Goal: Transaction & Acquisition: Book appointment/travel/reservation

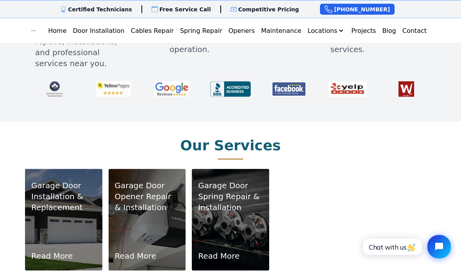
scroll to position [394, 0]
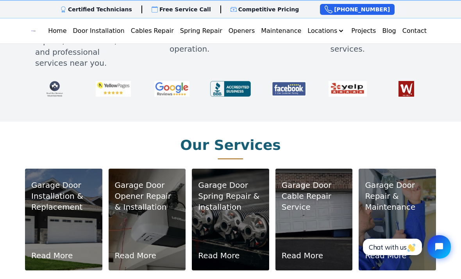
click at [53, 190] on p "Installation & Replacement" at bounding box center [63, 201] width 65 height 22
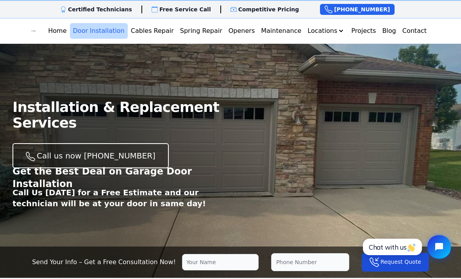
click at [70, 32] on link "Home" at bounding box center [57, 31] width 25 height 16
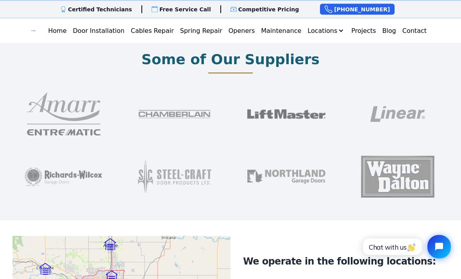
scroll to position [641, 0]
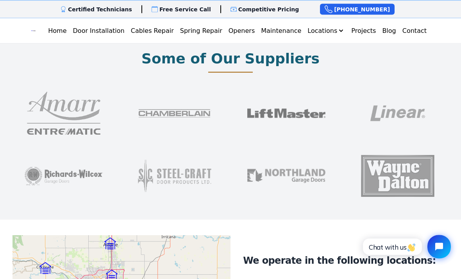
click at [66, 114] on img at bounding box center [64, 113] width 78 height 63
click at [61, 106] on img at bounding box center [64, 113] width 78 height 63
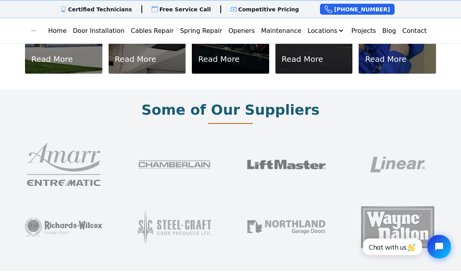
scroll to position [590, 0]
click at [169, 155] on img at bounding box center [175, 164] width 78 height 63
click at [170, 156] on img at bounding box center [175, 164] width 78 height 63
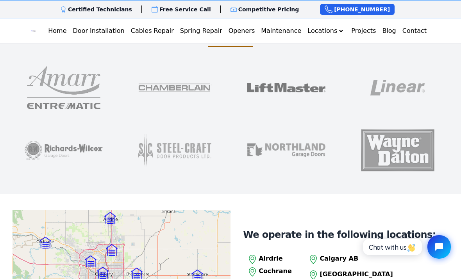
scroll to position [666, 0]
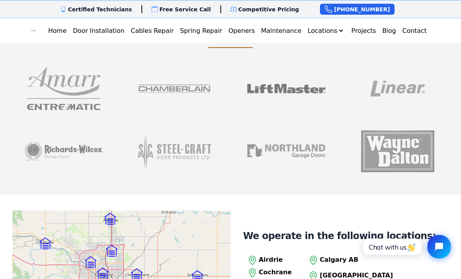
click at [59, 78] on img at bounding box center [64, 88] width 78 height 63
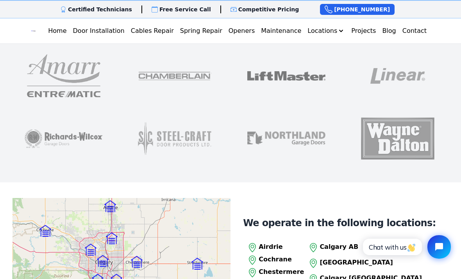
click at [187, 68] on img at bounding box center [175, 76] width 78 height 63
click at [70, 123] on img at bounding box center [64, 138] width 78 height 63
click at [84, 151] on img at bounding box center [64, 138] width 78 height 63
click at [77, 125] on img at bounding box center [64, 138] width 78 height 63
click at [59, 124] on img at bounding box center [64, 138] width 78 height 63
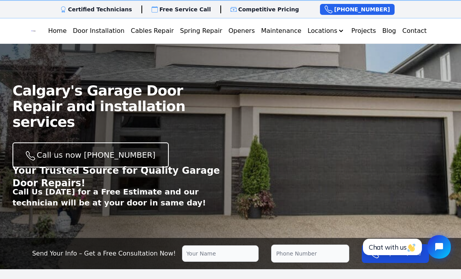
scroll to position [0, 0]
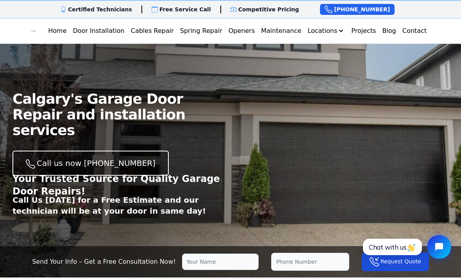
click at [120, 32] on link "Door Installation" at bounding box center [99, 31] width 58 height 16
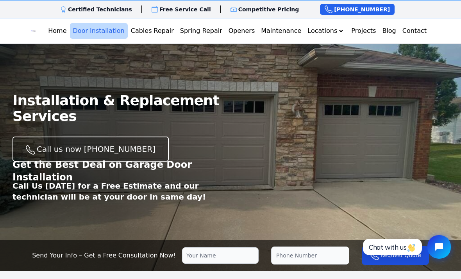
scroll to position [7, 0]
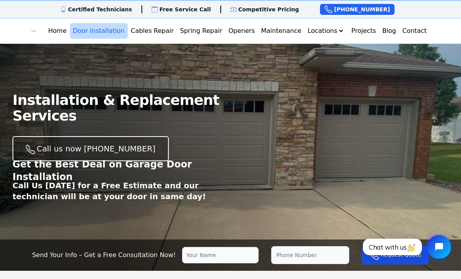
click at [72, 145] on link "Call us now [PHONE_NUMBER]" at bounding box center [91, 148] width 156 height 25
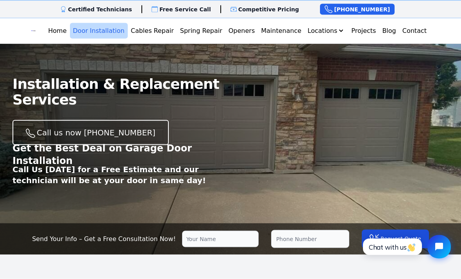
scroll to position [0, 0]
